Goal: Contribute content: Contribute content

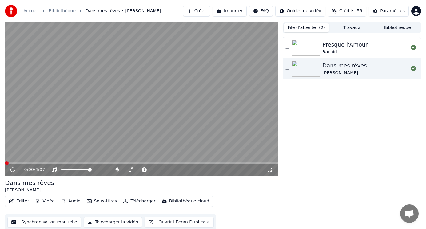
scroll to position [2, 0]
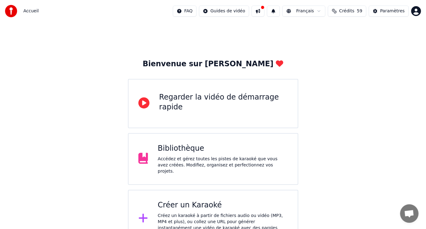
click at [166, 158] on div "Accédez et gérez toutes les pistes de karaoké que vous avez créées. Modifiez, o…" at bounding box center [223, 165] width 130 height 18
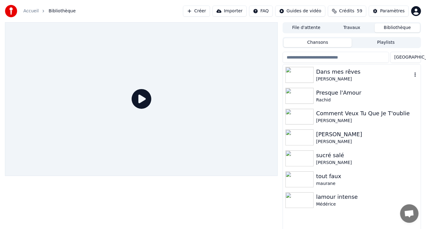
click at [333, 75] on div "Dans mes rêves" at bounding box center [364, 71] width 96 height 9
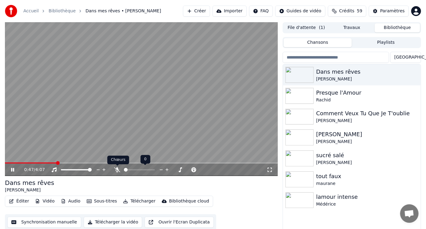
click at [118, 168] on icon at bounding box center [117, 169] width 6 height 5
click at [20, 202] on button "Éditer" at bounding box center [18, 201] width 25 height 9
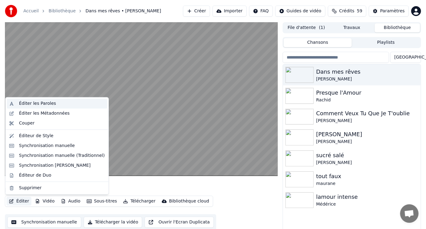
click at [43, 104] on div "Éditer les Paroles" at bounding box center [37, 103] width 37 height 6
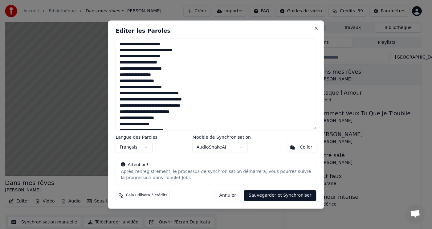
click at [316, 25] on div "**********" at bounding box center [216, 114] width 216 height 188
click at [316, 29] on button "Close" at bounding box center [316, 28] width 5 height 5
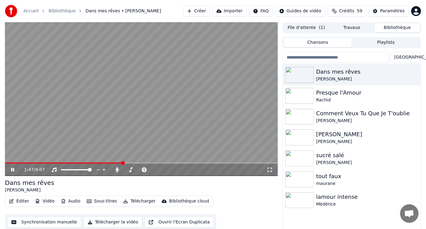
click at [16, 199] on button "Éditer" at bounding box center [18, 201] width 25 height 9
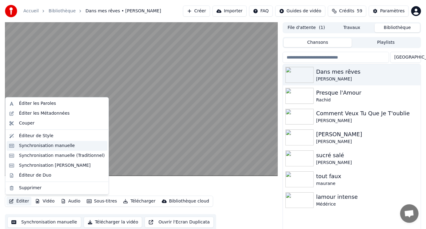
click at [45, 146] on div "Synchronisation manuelle" at bounding box center [47, 146] width 56 height 6
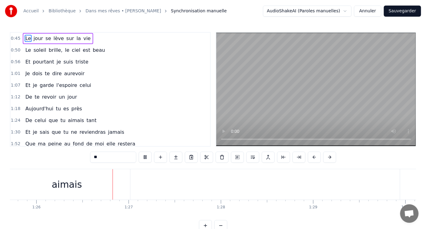
scroll to position [0, 7939]
drag, startPoint x: 412, startPoint y: 187, endPoint x: 384, endPoint y: 186, distance: 27.7
click at [384, 186] on div "tant" at bounding box center [408, 184] width 62 height 30
type input "****"
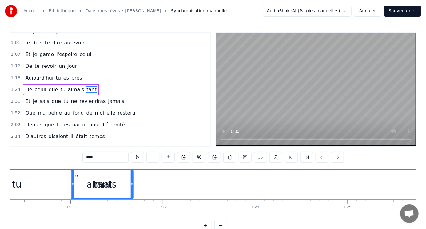
scroll to position [0, 7881]
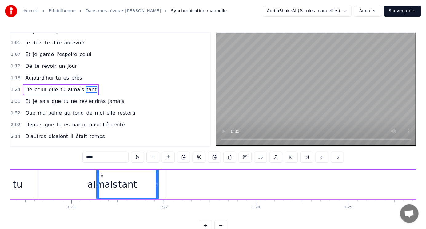
drag, startPoint x: 383, startPoint y: 175, endPoint x: 102, endPoint y: 170, distance: 281.1
click at [102, 170] on div "tant" at bounding box center [128, 184] width 62 height 28
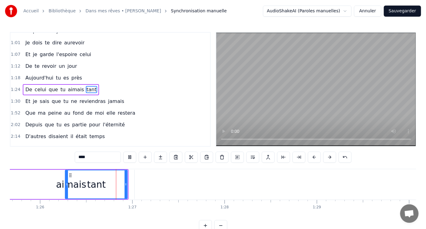
scroll to position [0, 7926]
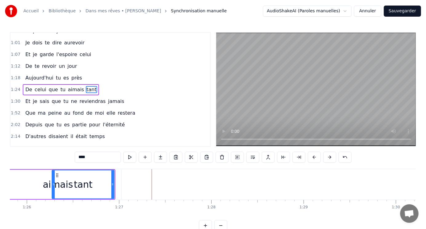
drag, startPoint x: 59, startPoint y: 185, endPoint x: 48, endPoint y: 185, distance: 11.1
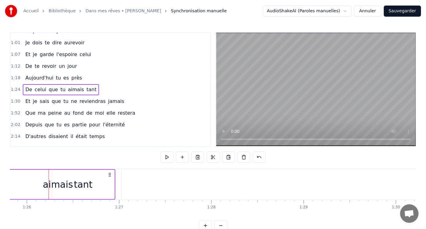
click at [55, 185] on div "tant" at bounding box center [83, 184] width 62 height 29
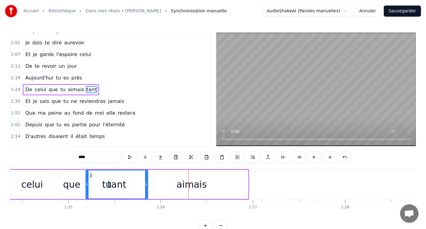
scroll to position [0, 7791]
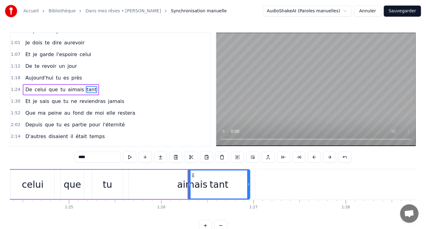
drag, startPoint x: 56, startPoint y: 176, endPoint x: 193, endPoint y: 177, distance: 136.4
click at [193, 177] on icon at bounding box center [193, 175] width 5 height 5
click at [184, 184] on div "aimais" at bounding box center [192, 184] width 30 height 14
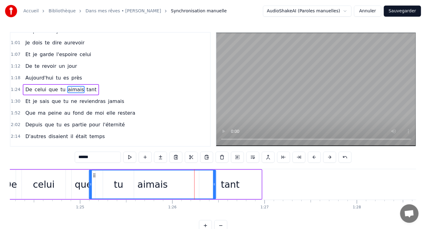
drag, startPoint x: 134, startPoint y: 175, endPoint x: 96, endPoint y: 170, distance: 38.3
click at [91, 170] on div "aimais" at bounding box center [152, 184] width 127 height 29
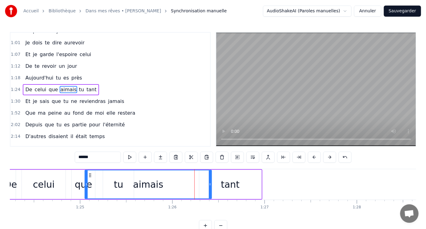
scroll to position [0, 7779]
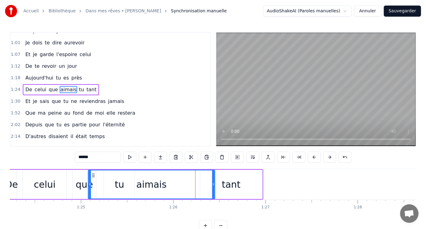
click at [92, 174] on icon at bounding box center [93, 175] width 5 height 5
click at [232, 185] on div "tant" at bounding box center [231, 184] width 19 height 14
type input "****"
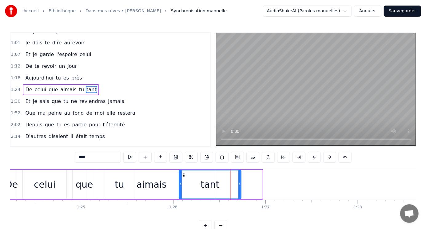
drag, startPoint x: 205, startPoint y: 174, endPoint x: 184, endPoint y: 173, distance: 21.0
click at [184, 173] on icon at bounding box center [184, 175] width 5 height 5
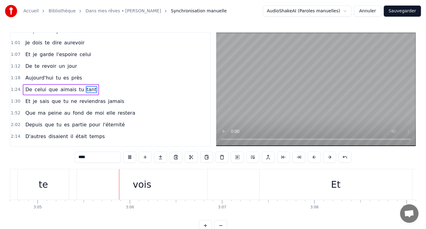
scroll to position [0, 17091]
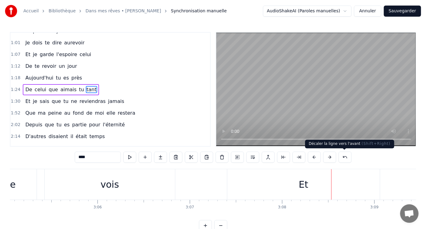
click at [361, 139] on div "Décaler la ligne vers l'avant ( Shift+Right ) Décaler la ligne vers l'avant ( S…" at bounding box center [349, 143] width 89 height 9
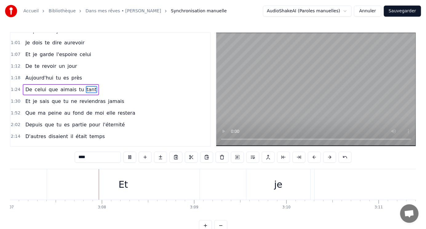
scroll to position [0, 17272]
drag, startPoint x: 276, startPoint y: 183, endPoint x: 324, endPoint y: 180, distance: 49.0
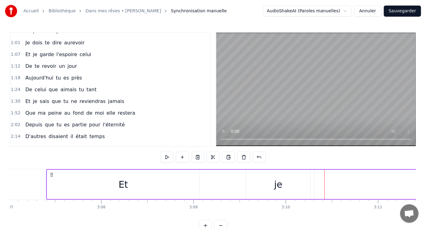
click at [289, 185] on div "je" at bounding box center [279, 184] width 64 height 29
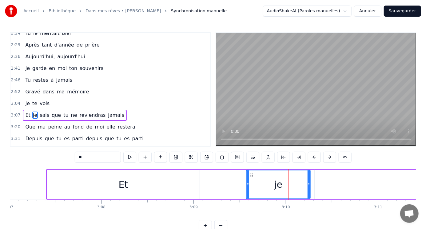
scroll to position [167, 0]
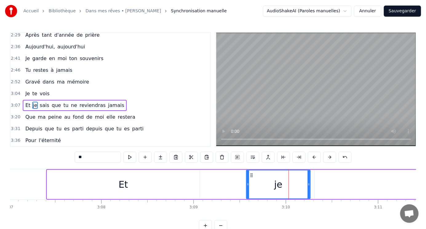
click at [49, 172] on div "Et" at bounding box center [123, 184] width 153 height 29
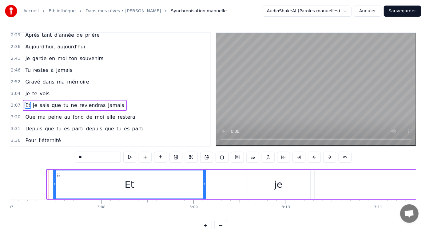
drag, startPoint x: 51, startPoint y: 174, endPoint x: 57, endPoint y: 175, distance: 6.6
click at [57, 175] on icon at bounding box center [58, 175] width 5 height 5
click at [274, 188] on div "je" at bounding box center [279, 184] width 64 height 29
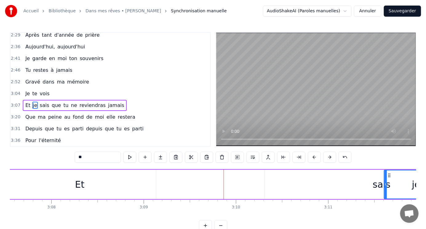
scroll to position [0, 17352]
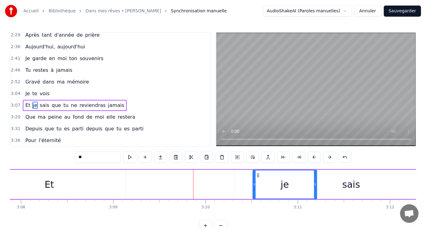
drag, startPoint x: 251, startPoint y: 173, endPoint x: 258, endPoint y: 167, distance: 9.2
click at [47, 182] on div "Et" at bounding box center [50, 184] width 10 height 14
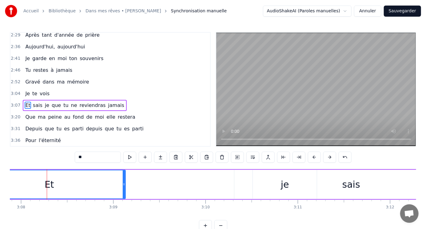
click at [49, 185] on div "Et" at bounding box center [50, 184] width 10 height 14
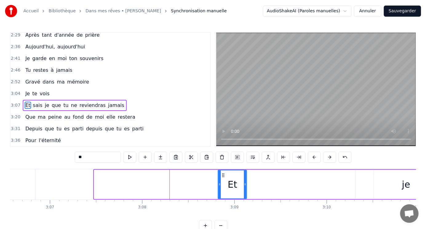
drag, startPoint x: 94, startPoint y: 178, endPoint x: 218, endPoint y: 191, distance: 124.8
click at [219, 191] on div at bounding box center [220, 184] width 2 height 28
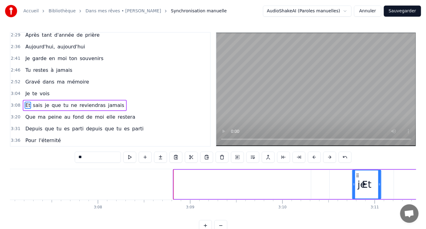
scroll to position [0, 17280]
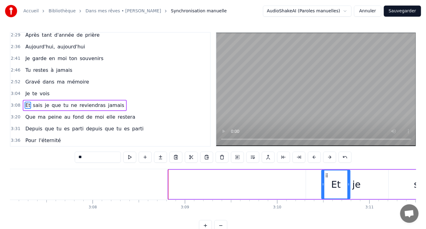
drag, startPoint x: 223, startPoint y: 175, endPoint x: 327, endPoint y: 182, distance: 104.3
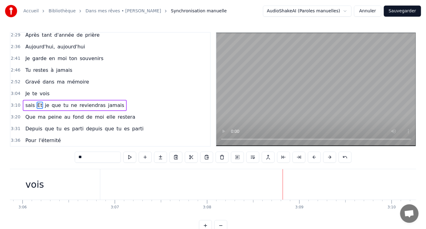
scroll to position [0, 17114]
click at [91, 186] on div "vois" at bounding box center [86, 184] width 18 height 14
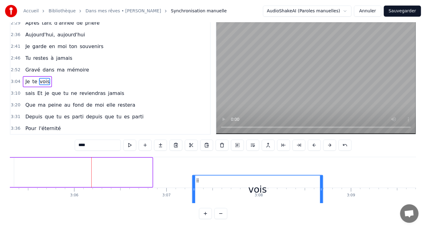
scroll to position [17, 0]
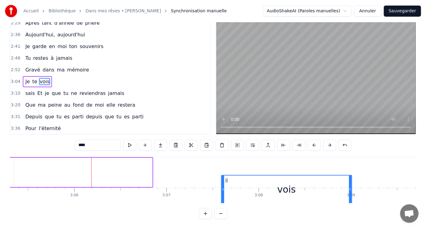
drag, startPoint x: 26, startPoint y: 175, endPoint x: 226, endPoint y: 184, distance: 200.0
click at [226, 184] on div "vois" at bounding box center [287, 189] width 130 height 28
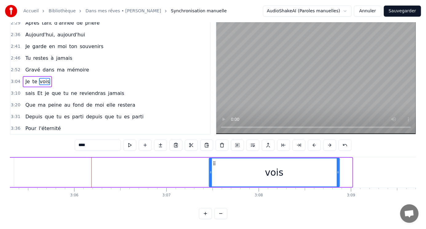
drag, startPoint x: 227, startPoint y: 157, endPoint x: 215, endPoint y: 152, distance: 13.4
click at [215, 158] on div "vois" at bounding box center [274, 172] width 131 height 29
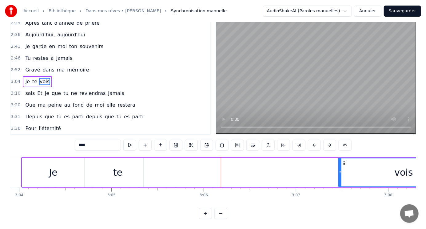
scroll to position [0, 16959]
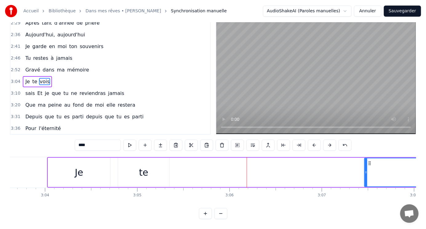
drag, startPoint x: 145, startPoint y: 167, endPoint x: 138, endPoint y: 164, distance: 8.4
click at [146, 167] on div "te" at bounding box center [143, 172] width 9 height 14
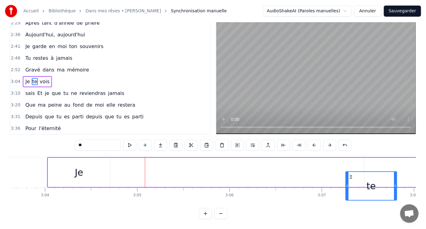
scroll to position [14, 0]
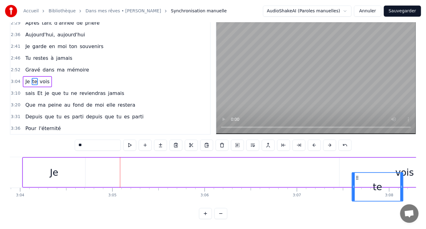
drag, startPoint x: 123, startPoint y: 175, endPoint x: 359, endPoint y: 177, distance: 236.7
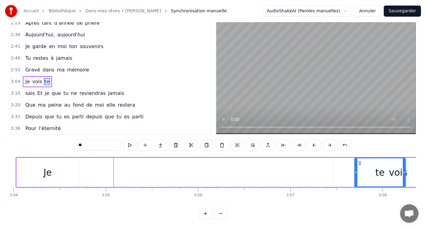
click at [59, 170] on div "Je" at bounding box center [48, 172] width 62 height 29
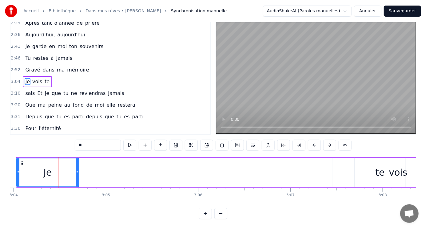
scroll to position [0, 0]
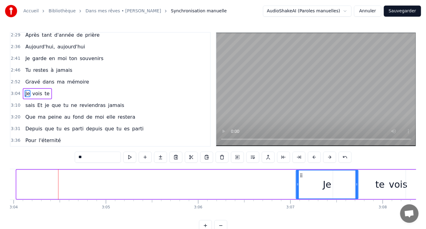
drag, startPoint x: 20, startPoint y: 173, endPoint x: 300, endPoint y: 169, distance: 279.9
click at [300, 169] on div "Je vois te" at bounding box center [240, 184] width 449 height 30
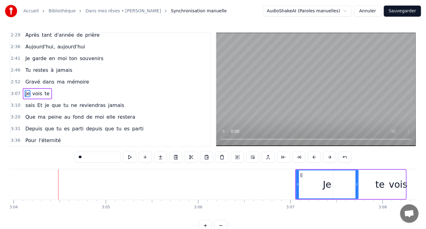
click at [377, 187] on div "te" at bounding box center [380, 184] width 9 height 14
type input "**"
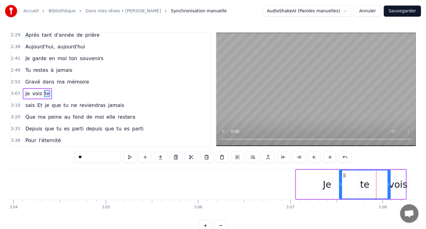
drag, startPoint x: 360, startPoint y: 175, endPoint x: 345, endPoint y: 173, distance: 15.2
click at [345, 173] on icon at bounding box center [344, 175] width 5 height 5
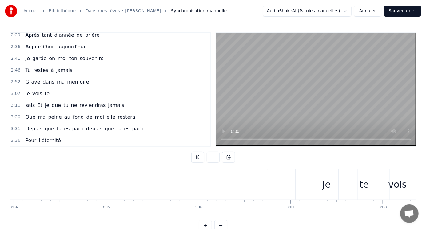
scroll to position [0, 17013]
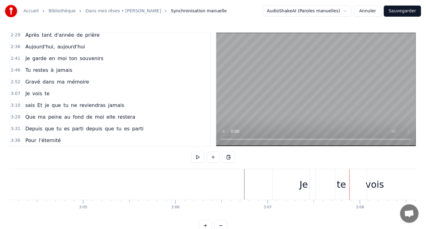
click at [307, 185] on div "Je" at bounding box center [304, 184] width 8 height 14
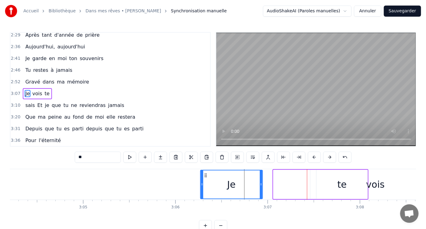
drag, startPoint x: 280, startPoint y: 174, endPoint x: 276, endPoint y: 181, distance: 8.3
click at [210, 180] on div "Je" at bounding box center [232, 184] width 62 height 28
drag, startPoint x: 342, startPoint y: 184, endPoint x: 355, endPoint y: 180, distance: 13.9
click at [308, 182] on div "Je vois te" at bounding box center [284, 184] width 169 height 30
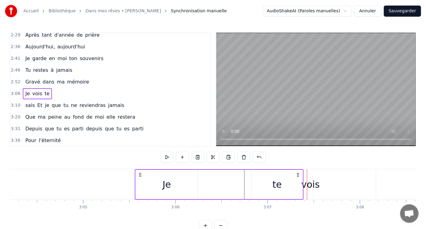
drag, startPoint x: 362, startPoint y: 173, endPoint x: 297, endPoint y: 178, distance: 65.2
click at [297, 178] on div "Je vois te" at bounding box center [219, 184] width 169 height 30
drag, startPoint x: 139, startPoint y: 173, endPoint x: 147, endPoint y: 171, distance: 8.8
click at [147, 171] on div "Je vois te" at bounding box center [227, 184] width 169 height 30
click at [228, 185] on div "Je vois te" at bounding box center [227, 184] width 169 height 30
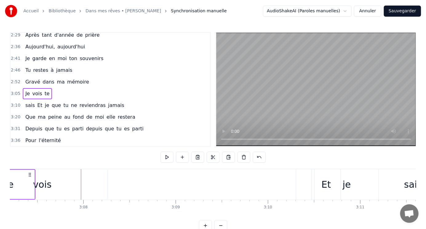
scroll to position [0, 17299]
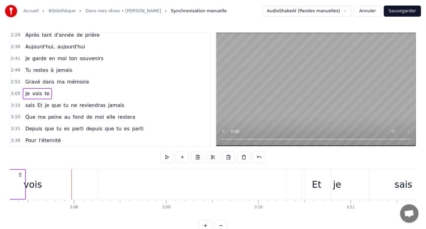
click at [38, 186] on div "vois" at bounding box center [33, 184] width 18 height 14
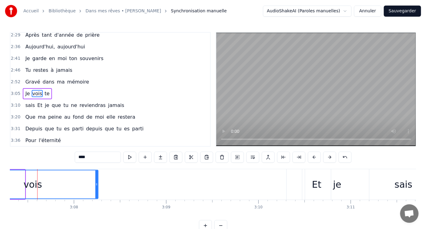
scroll to position [0, 17295]
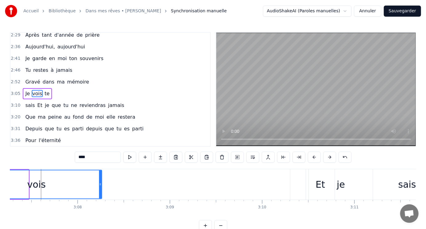
click at [41, 188] on div at bounding box center [41, 184] width 0 height 30
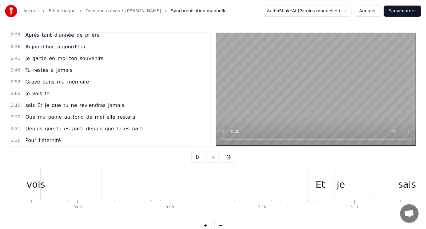
click at [54, 176] on div "vois" at bounding box center [36, 184] width 131 height 30
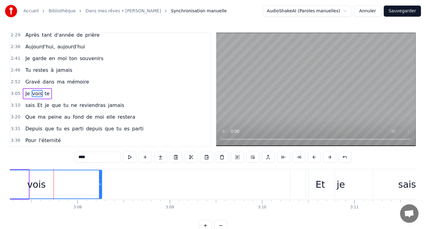
drag, startPoint x: 57, startPoint y: 172, endPoint x: 86, endPoint y: 176, distance: 29.5
click at [86, 176] on div "vois" at bounding box center [37, 184] width 130 height 28
click at [303, 220] on div "0:45 Le jour se lève sur la vie 0:50 Le soleil brille, le ciel est beau 0:56 Et…" at bounding box center [213, 131] width 407 height 199
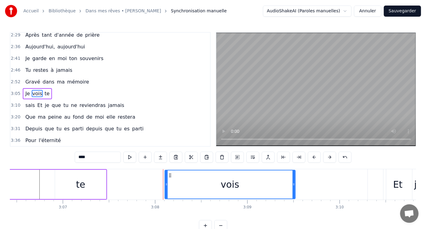
drag, startPoint x: 52, startPoint y: 174, endPoint x: 169, endPoint y: 171, distance: 116.4
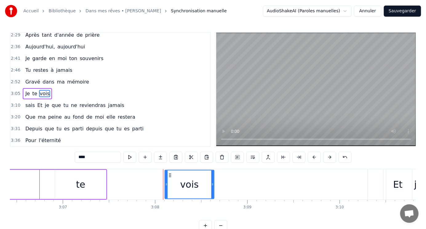
drag, startPoint x: 295, startPoint y: 181, endPoint x: 214, endPoint y: 184, distance: 81.3
click at [214, 184] on div "vois" at bounding box center [190, 184] width 50 height 29
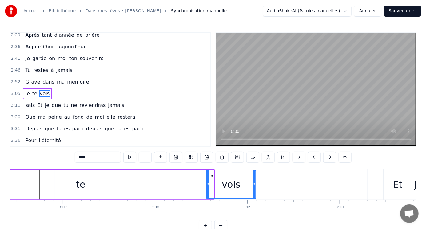
drag, startPoint x: 170, startPoint y: 175, endPoint x: 211, endPoint y: 171, distance: 41.7
click at [211, 171] on div "vois" at bounding box center [231, 184] width 49 height 28
click at [84, 186] on div "te" at bounding box center [80, 184] width 9 height 14
type input "**"
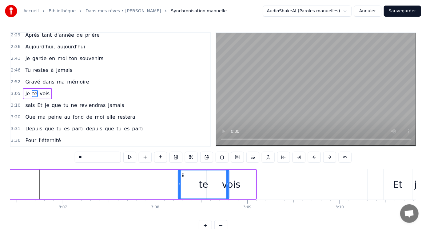
drag, startPoint x: 61, startPoint y: 175, endPoint x: 184, endPoint y: 173, distance: 123.2
click at [184, 173] on icon at bounding box center [183, 175] width 5 height 5
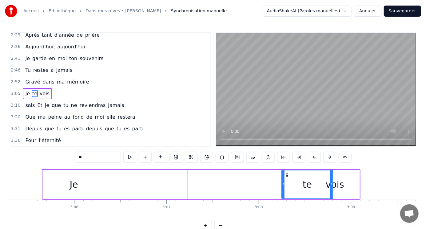
drag, startPoint x: 127, startPoint y: 189, endPoint x: 100, endPoint y: 185, distance: 26.7
click at [127, 189] on div "Je te vois" at bounding box center [201, 184] width 319 height 30
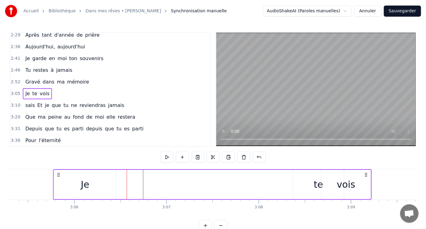
drag, startPoint x: 46, startPoint y: 172, endPoint x: 57, endPoint y: 176, distance: 12.0
click at [57, 176] on icon at bounding box center [58, 174] width 5 height 5
click at [75, 178] on div "Je" at bounding box center [85, 184] width 62 height 29
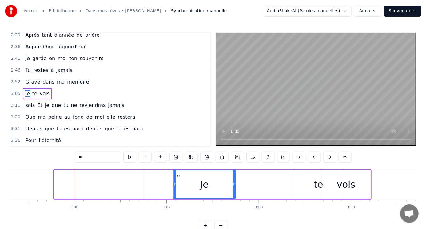
drag, startPoint x: 60, startPoint y: 175, endPoint x: 179, endPoint y: 179, distance: 119.5
click at [179, 179] on div "Je" at bounding box center [205, 184] width 62 height 28
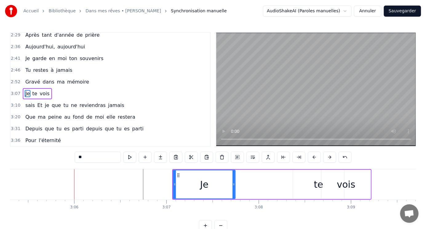
click at [320, 184] on div "te" at bounding box center [318, 184] width 9 height 14
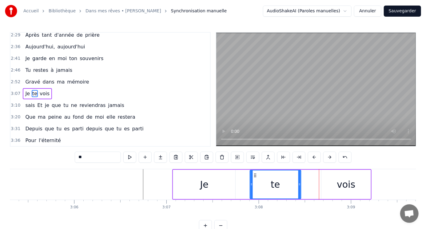
drag, startPoint x: 299, startPoint y: 175, endPoint x: 256, endPoint y: 175, distance: 43.1
click at [256, 175] on icon at bounding box center [255, 175] width 5 height 5
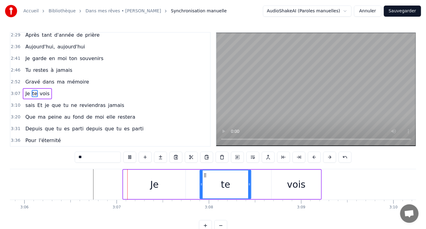
scroll to position [0, 17194]
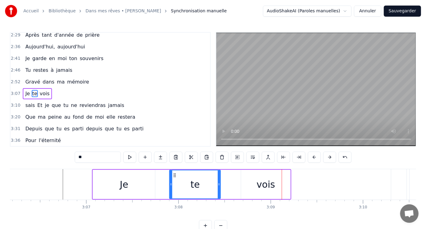
click at [262, 183] on div "vois" at bounding box center [266, 184] width 18 height 14
type input "****"
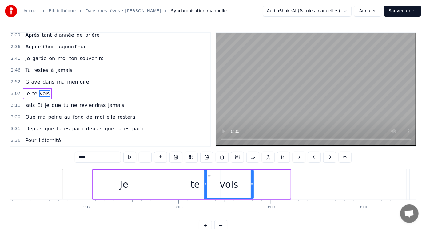
drag, startPoint x: 246, startPoint y: 174, endPoint x: 210, endPoint y: 173, distance: 36.7
click at [210, 173] on icon at bounding box center [209, 175] width 5 height 5
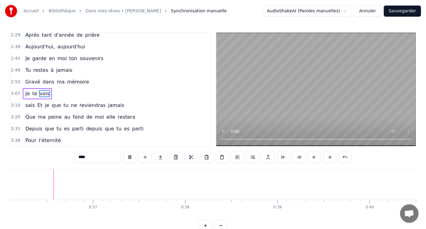
scroll to position [0, 3327]
click at [123, 154] on button at bounding box center [129, 156] width 13 height 11
